Goal: Task Accomplishment & Management: Manage account settings

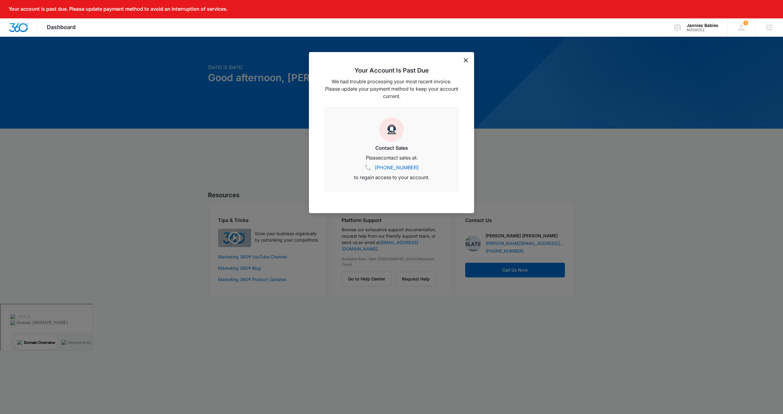
click at [465, 58] on icon "dismiss this dialog" at bounding box center [466, 60] width 4 height 4
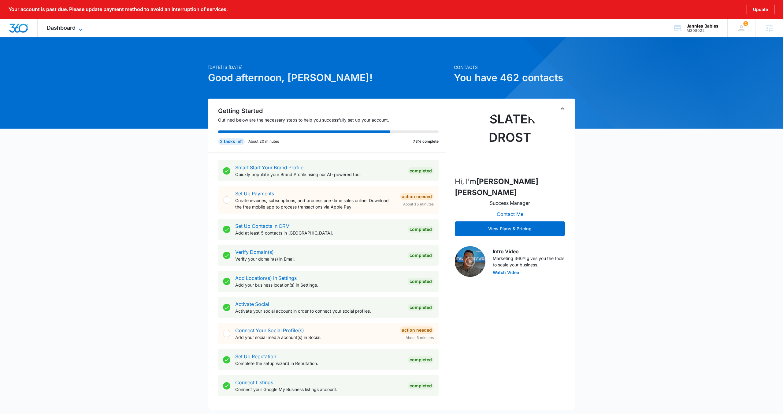
click at [64, 27] on span "Dashboard" at bounding box center [61, 27] width 29 height 6
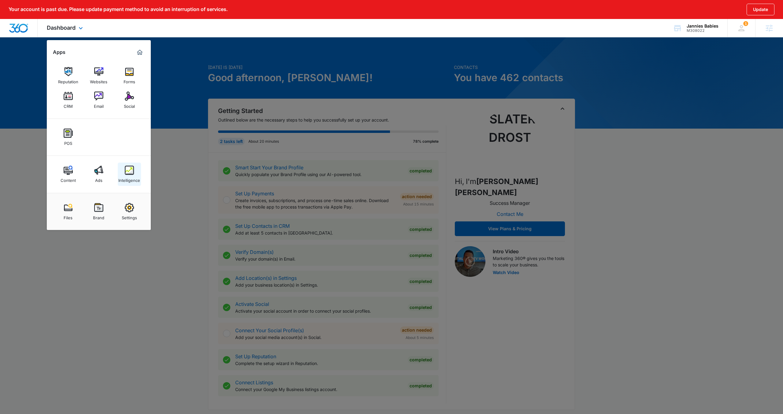
click at [126, 174] on img at bounding box center [129, 170] width 9 height 9
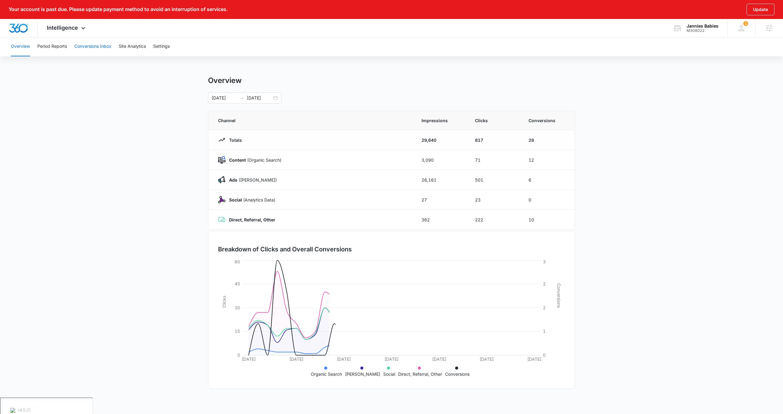
click at [90, 45] on button "Conversions Inbox" at bounding box center [92, 47] width 37 height 20
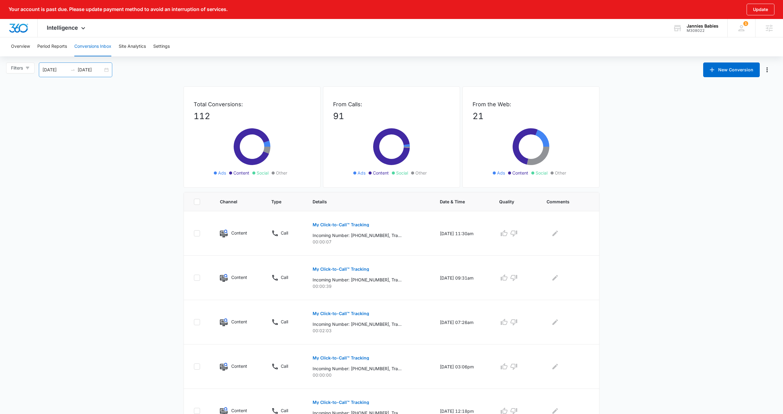
click at [104, 70] on div "08/04/2025 09/03/2025" at bounding box center [75, 69] width 73 height 15
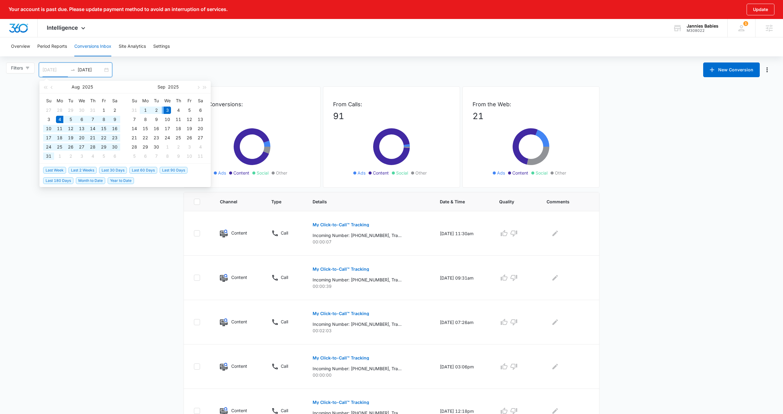
type input "[DATE]"
click at [114, 170] on span "Last 30 Days" at bounding box center [113, 170] width 28 height 7
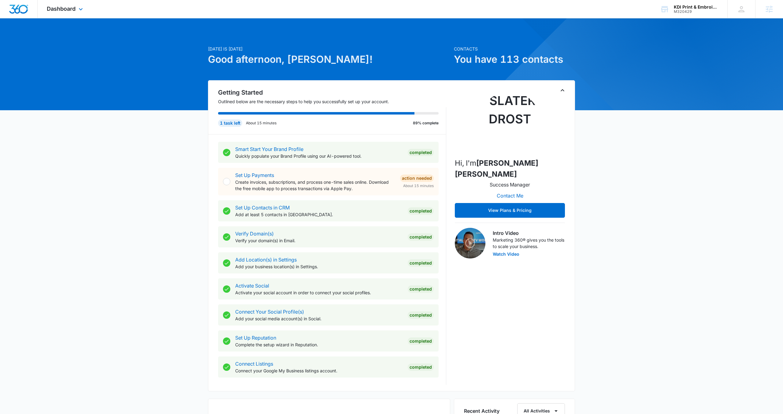
click at [77, 11] on div "Dashboard Apps Reputation Websites Forms CRM Email Social Payments POS Content …" at bounding box center [66, 9] width 56 height 18
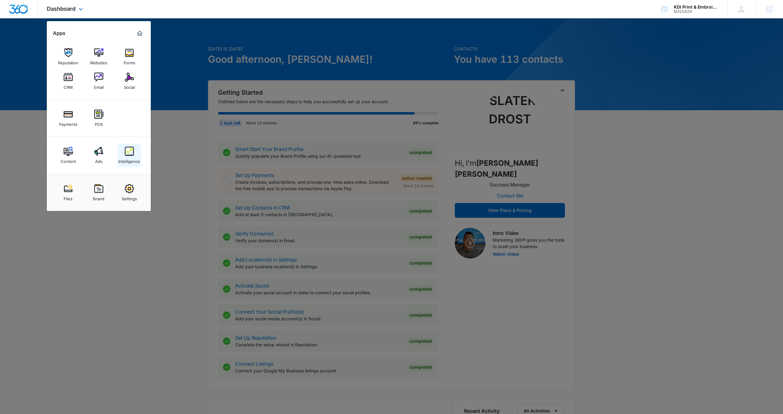
click at [129, 153] on img at bounding box center [129, 151] width 9 height 9
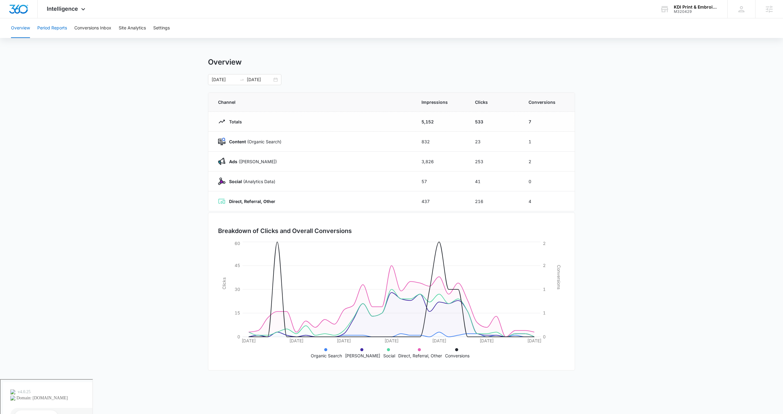
click at [54, 28] on button "Period Reports" at bounding box center [52, 28] width 30 height 20
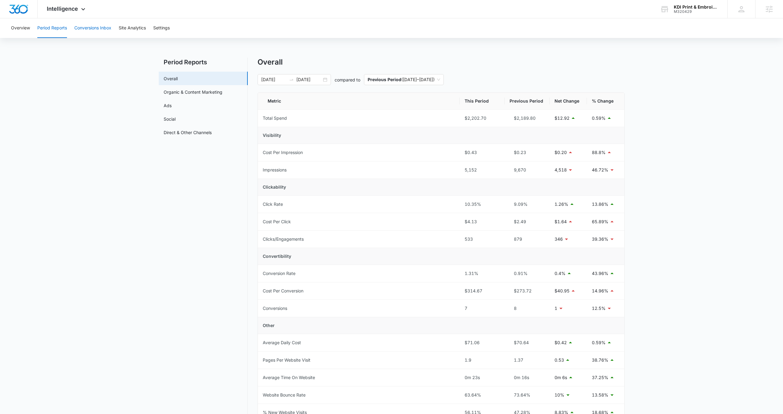
click at [102, 31] on button "Conversions Inbox" at bounding box center [92, 28] width 37 height 20
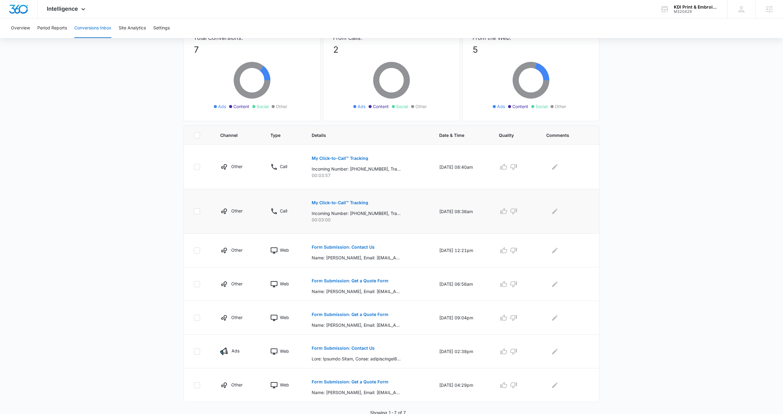
scroll to position [48, 0]
click at [341, 247] on p "Form Submission: Contact Us" at bounding box center [343, 246] width 63 height 4
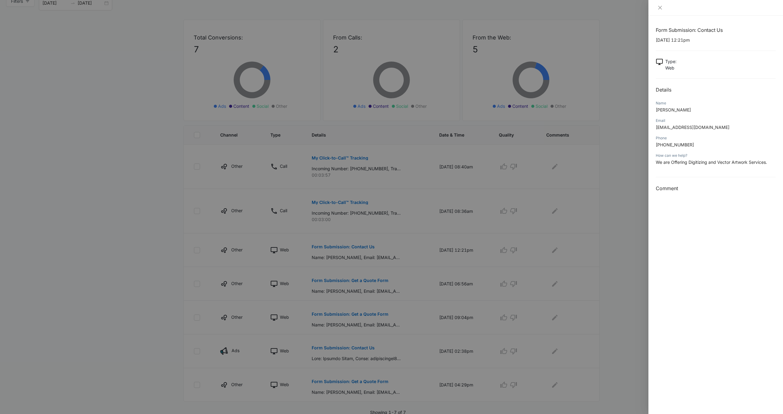
click at [379, 328] on div at bounding box center [391, 207] width 783 height 414
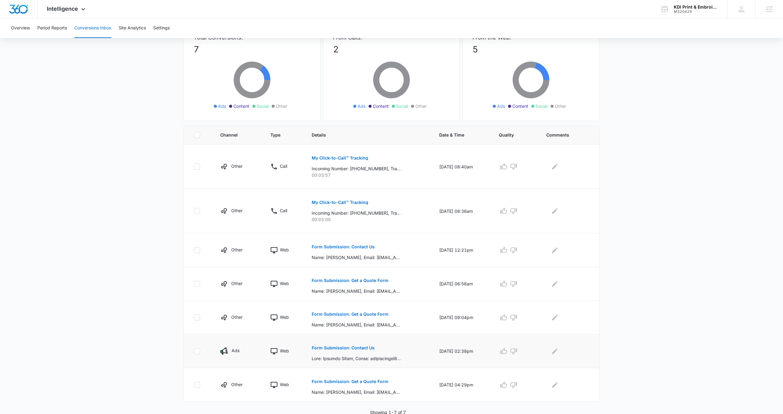
click at [348, 349] on p "Form Submission: Contact Us" at bounding box center [343, 347] width 63 height 4
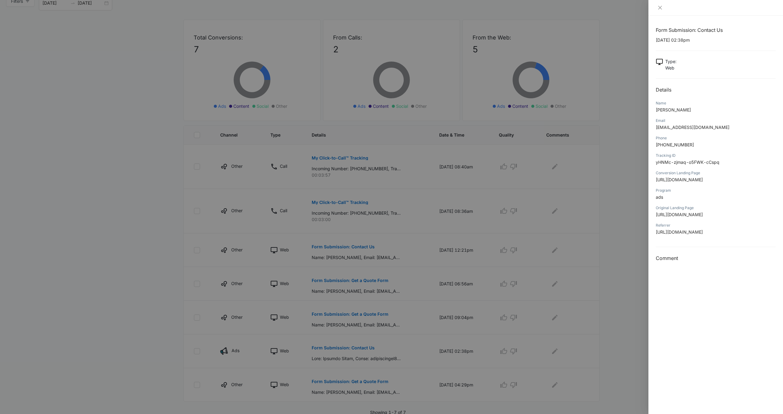
click at [438, 266] on div at bounding box center [391, 207] width 783 height 414
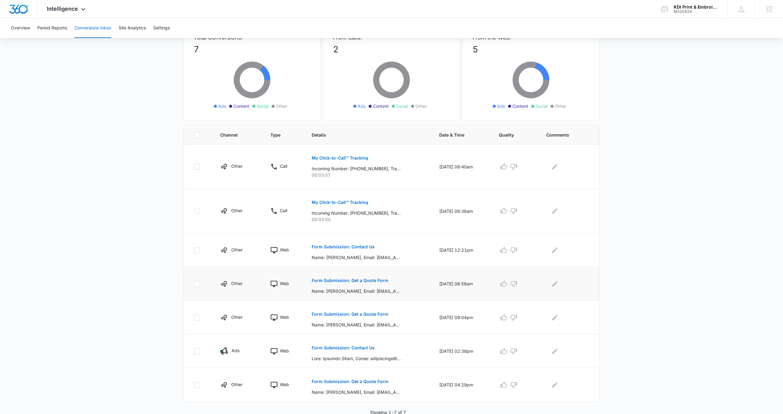
click at [360, 279] on p "Form Submission: Get a Quote Form" at bounding box center [350, 280] width 77 height 4
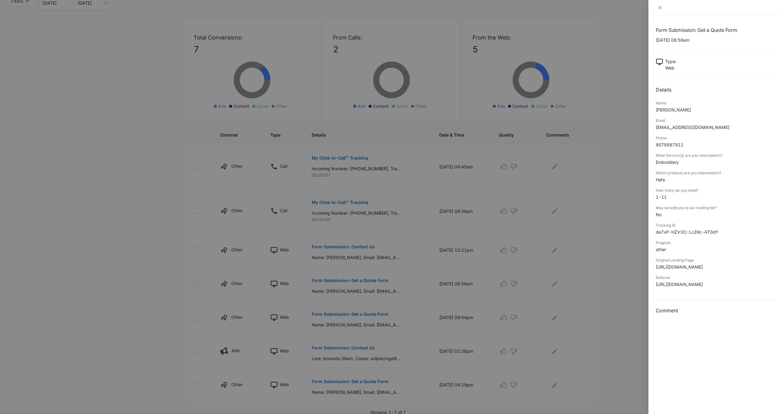
click at [208, 251] on div at bounding box center [391, 207] width 783 height 414
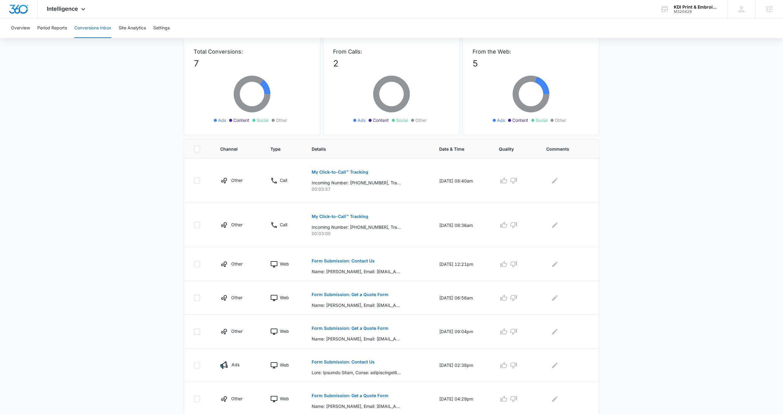
scroll to position [0, 0]
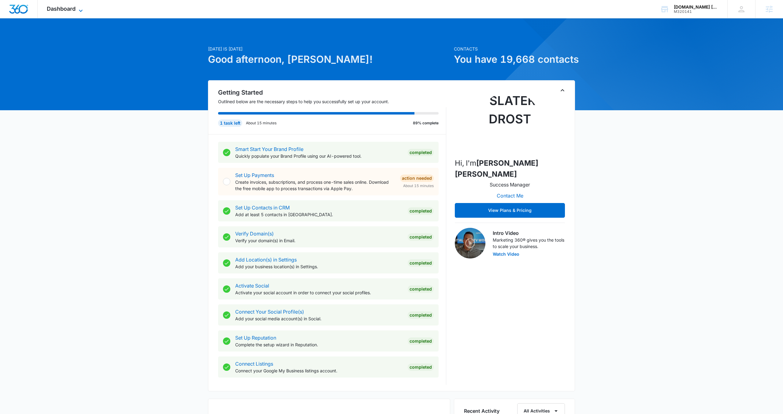
click at [72, 10] on span "Dashboard" at bounding box center [61, 9] width 29 height 6
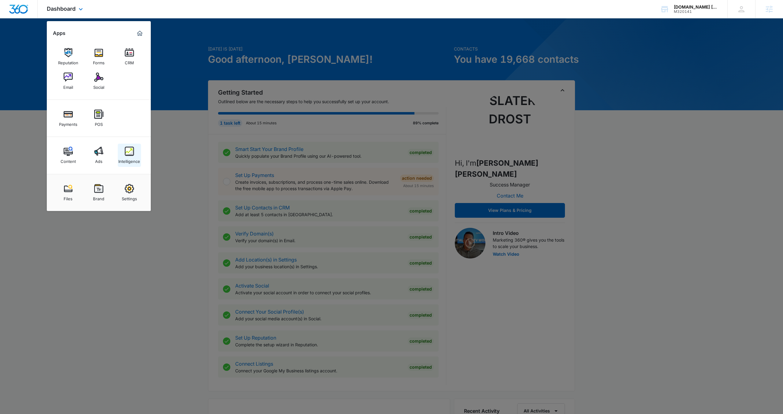
click at [130, 153] on img at bounding box center [129, 151] width 9 height 9
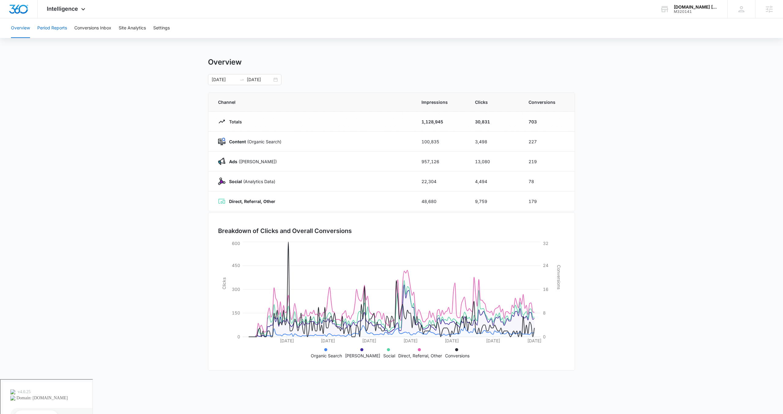
click at [57, 31] on button "Period Reports" at bounding box center [52, 28] width 30 height 20
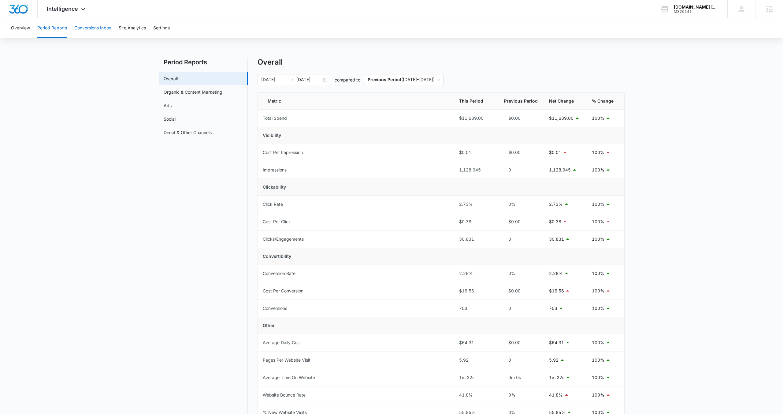
click at [98, 27] on button "Conversions Inbox" at bounding box center [92, 28] width 37 height 20
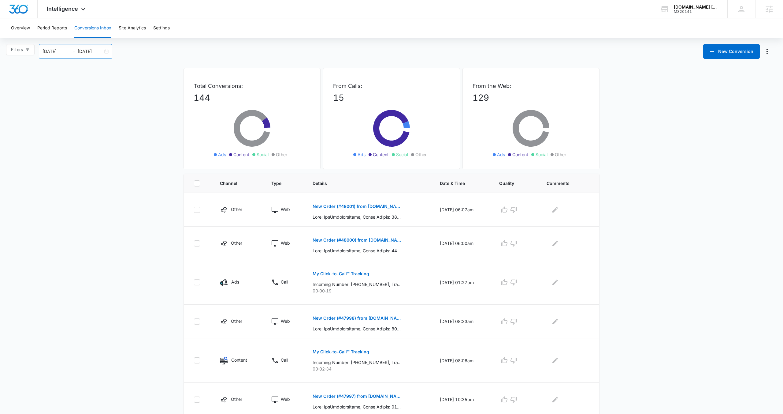
click at [107, 52] on div "08/04/2025 09/03/2025" at bounding box center [75, 51] width 73 height 15
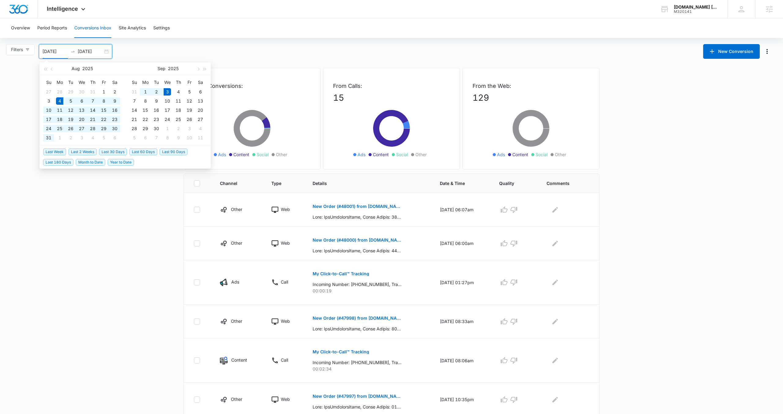
type input "[DATE]"
click at [113, 151] on span "Last 30 Days" at bounding box center [113, 151] width 28 height 7
